Goal: Communication & Community: Answer question/provide support

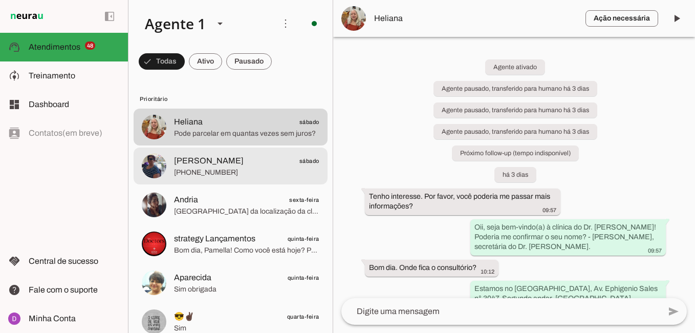
click at [224, 156] on span "[PERSON_NAME]" at bounding box center [209, 161] width 70 height 12
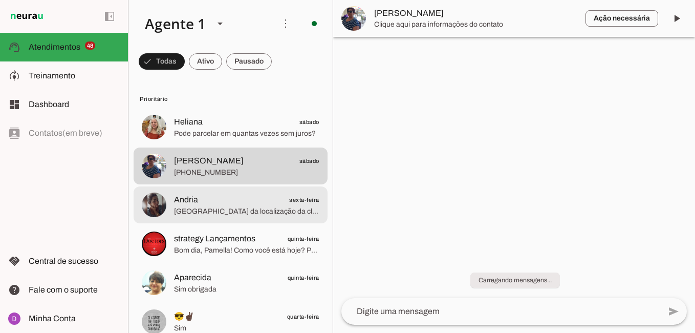
click at [243, 204] on span "Andria sexta-feira" at bounding box center [246, 199] width 145 height 13
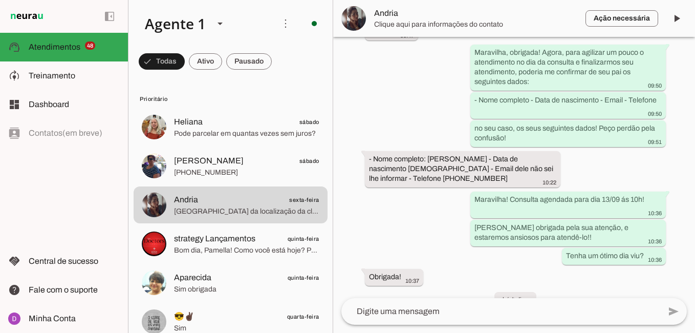
scroll to position [1045, 0]
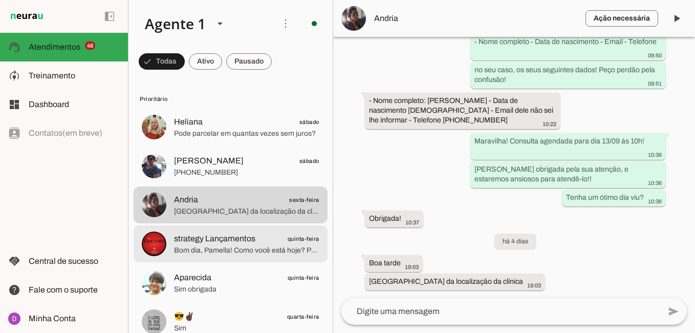
click at [259, 251] on span "Bom dia, Pamella! Como você está hoje? Poderia me contar um pouco sobre suas do…" at bounding box center [246, 250] width 145 height 10
